Goal: Manage account settings

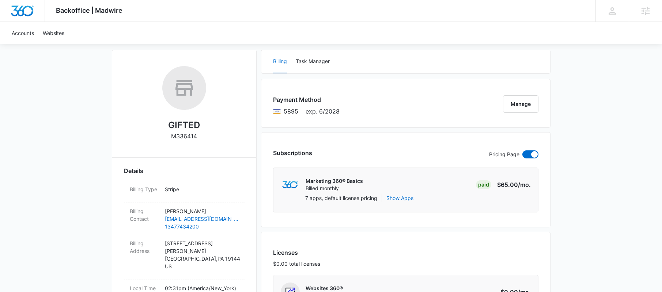
scroll to position [128, 0]
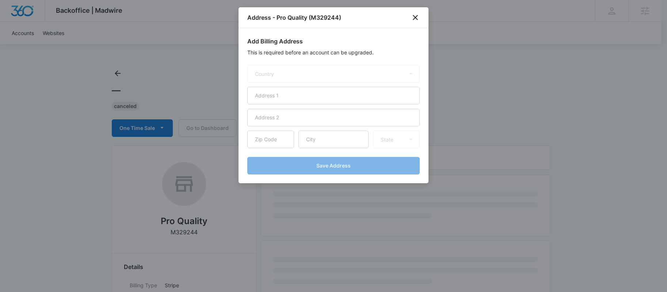
select select "US"
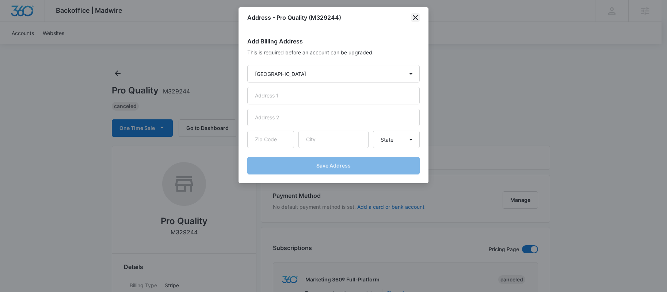
click at [417, 17] on icon "close" at bounding box center [415, 17] width 9 height 9
